Goal: Transaction & Acquisition: Purchase product/service

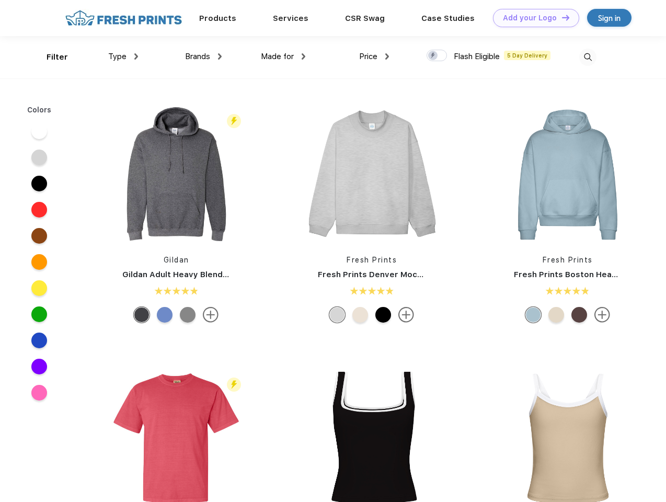
click at [532, 18] on link "Add your Logo Design Tool" at bounding box center [536, 18] width 86 height 18
click at [0, 0] on div "Design Tool" at bounding box center [0, 0] width 0 height 0
click at [561, 17] on link "Add your Logo Design Tool" at bounding box center [536, 18] width 86 height 18
click at [50, 57] on div "Filter" at bounding box center [57, 57] width 21 height 12
click at [123, 56] on span "Type" at bounding box center [117, 56] width 18 height 9
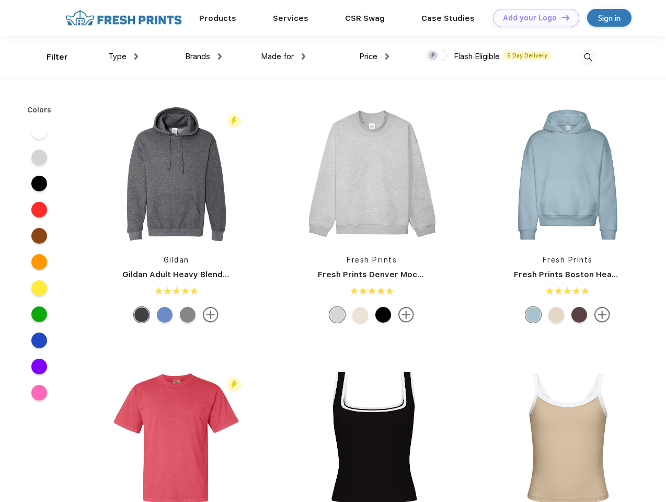
click at [203, 56] on span "Brands" at bounding box center [197, 56] width 25 height 9
click at [283, 56] on span "Made for" at bounding box center [277, 56] width 33 height 9
click at [374, 56] on span "Price" at bounding box center [368, 56] width 18 height 9
click at [437, 56] on div at bounding box center [437, 56] width 20 height 12
click at [433, 56] on input "checkbox" at bounding box center [430, 52] width 7 height 7
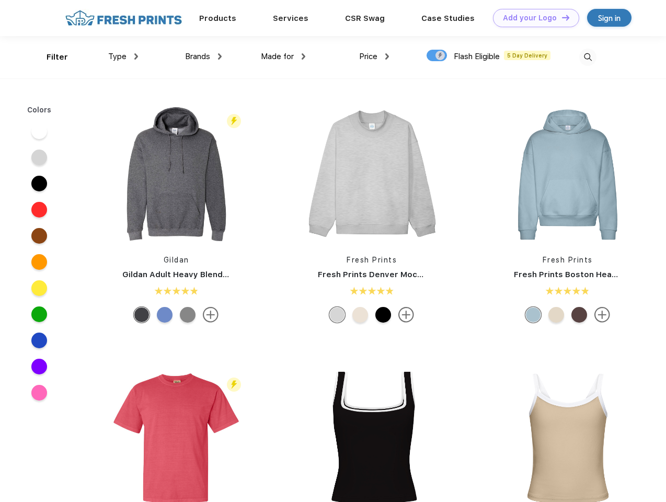
click at [588, 57] on img at bounding box center [587, 57] width 17 height 17
